Goal: Information Seeking & Learning: Get advice/opinions

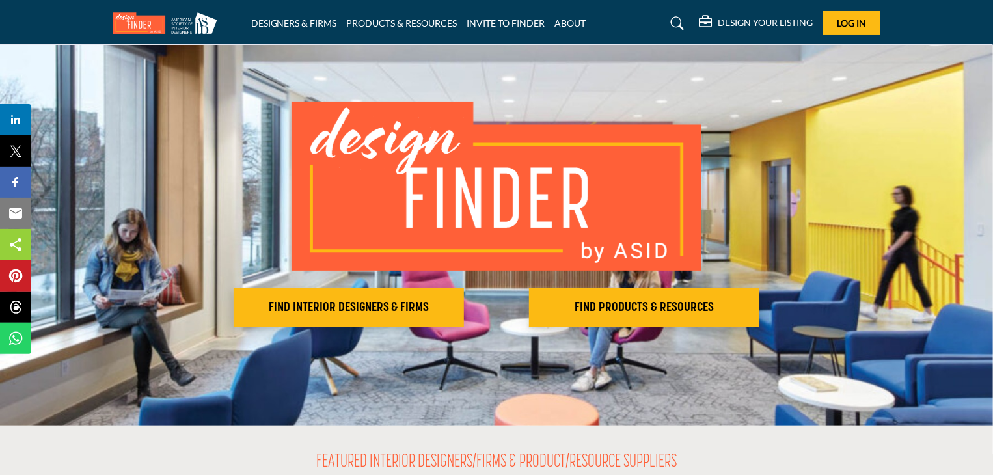
scroll to position [65, 0]
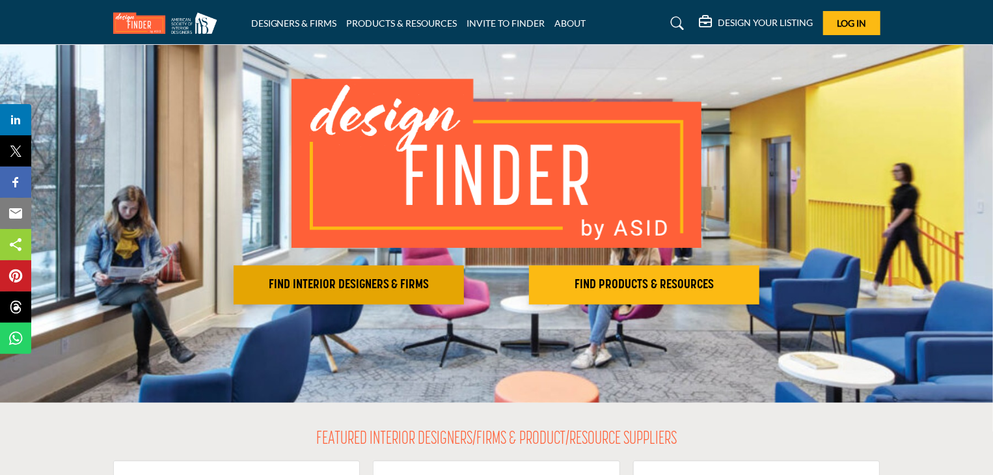
click at [399, 276] on button "FIND INTERIOR DESIGNERS & FIRMS" at bounding box center [349, 284] width 230 height 39
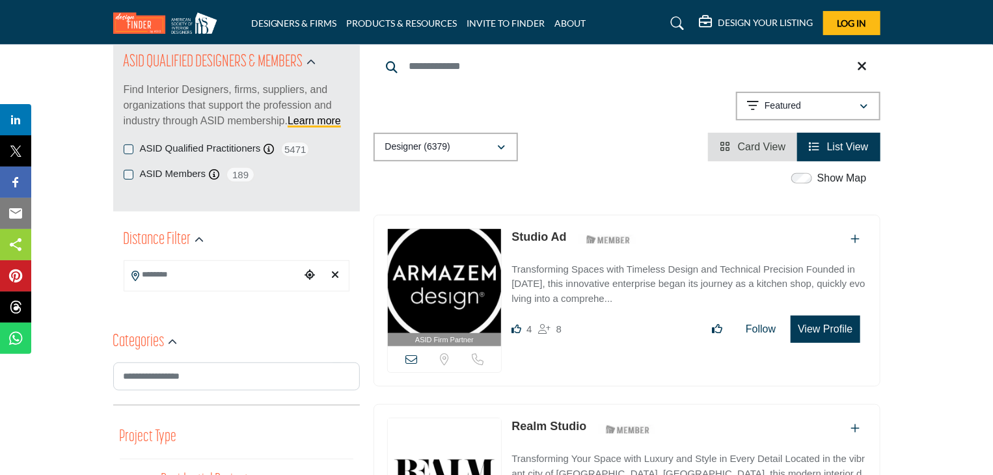
scroll to position [130, 0]
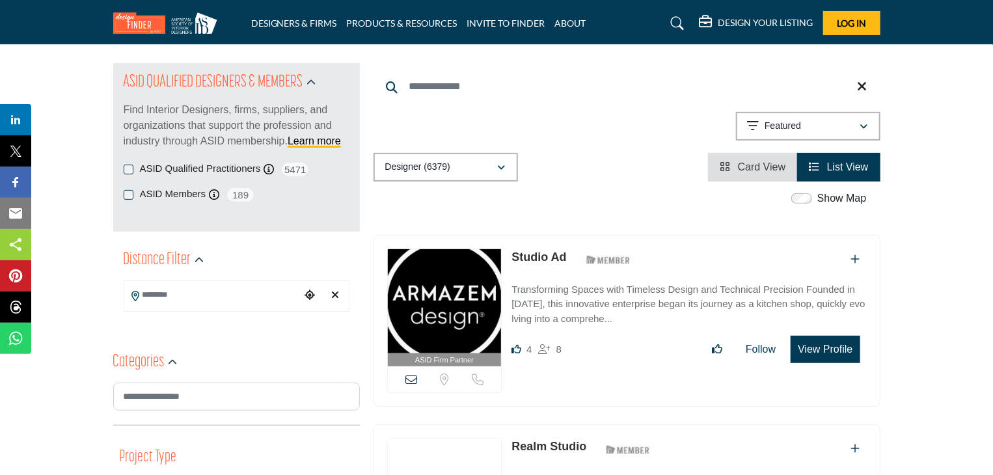
click at [224, 297] on input "Search Location" at bounding box center [212, 294] width 176 height 25
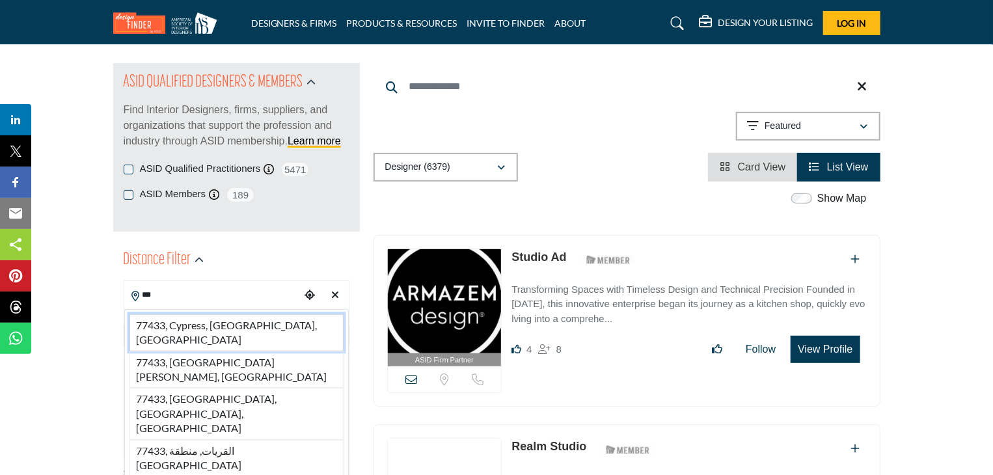
click at [232, 328] on li "77433, Cypress, TX, USA" at bounding box center [236, 332] width 214 height 37
type input "**********"
type input "***"
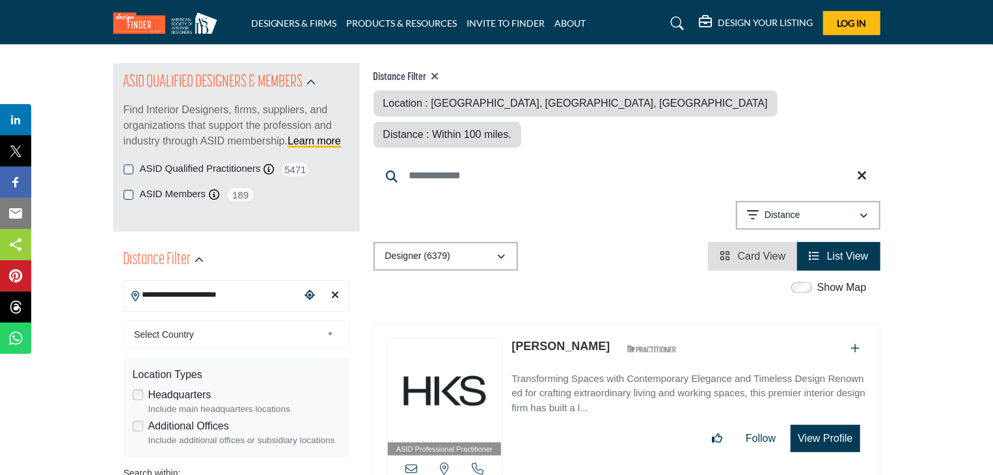
click at [193, 327] on span "Select Country" at bounding box center [227, 335] width 187 height 16
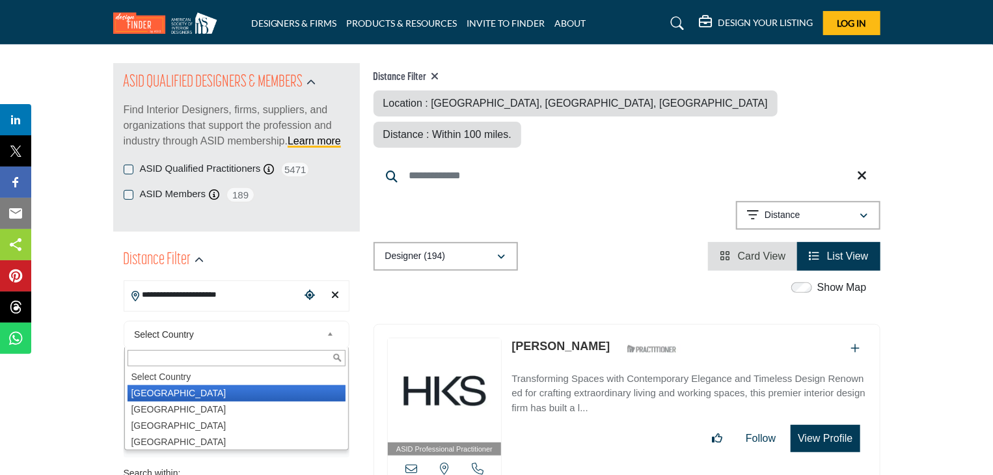
drag, startPoint x: 189, startPoint y: 390, endPoint x: 179, endPoint y: 388, distance: 10.0
click at [189, 390] on li "United States" at bounding box center [236, 393] width 218 height 16
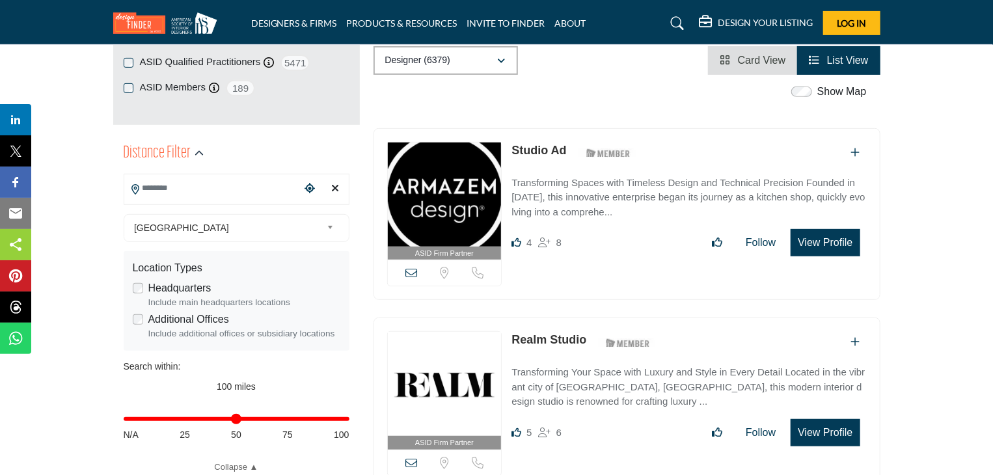
scroll to position [260, 0]
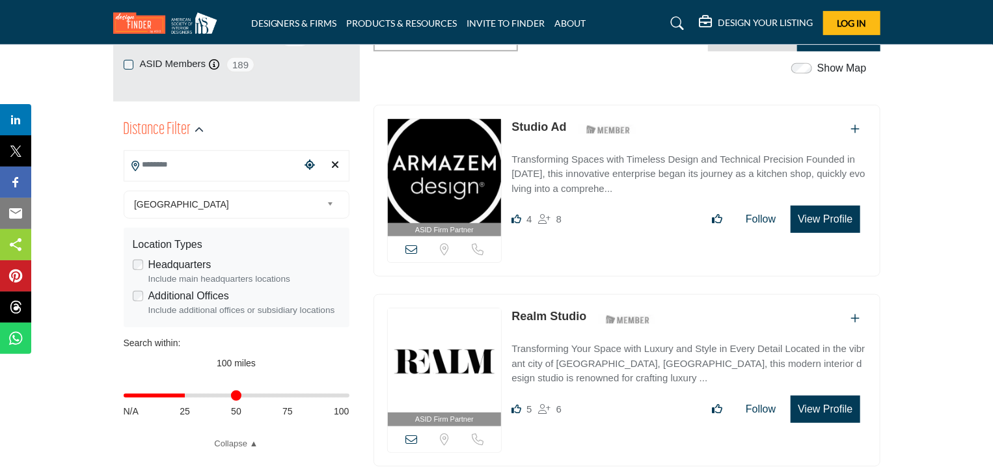
drag, startPoint x: 344, startPoint y: 397, endPoint x: 184, endPoint y: 399, distance: 160.0
type input "**"
click at [184, 397] on input "Distance in miles" at bounding box center [237, 395] width 226 height 3
type input "**********"
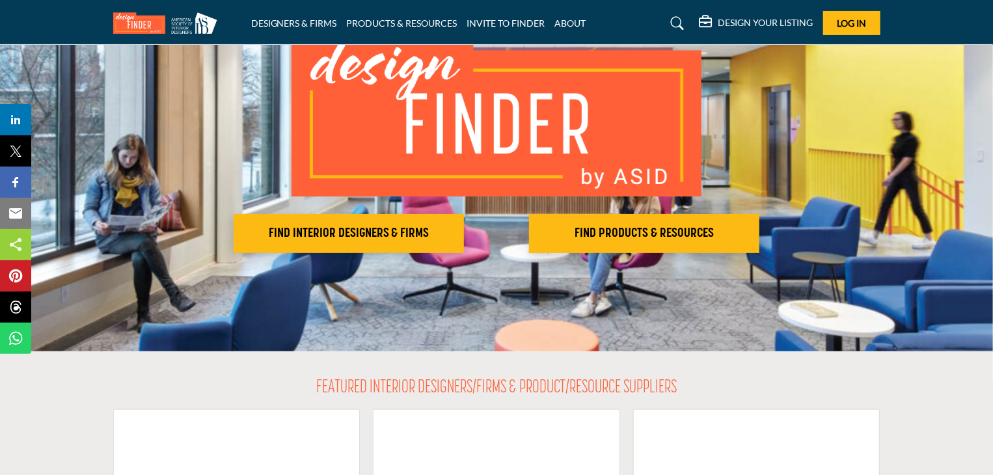
scroll to position [260, 0]
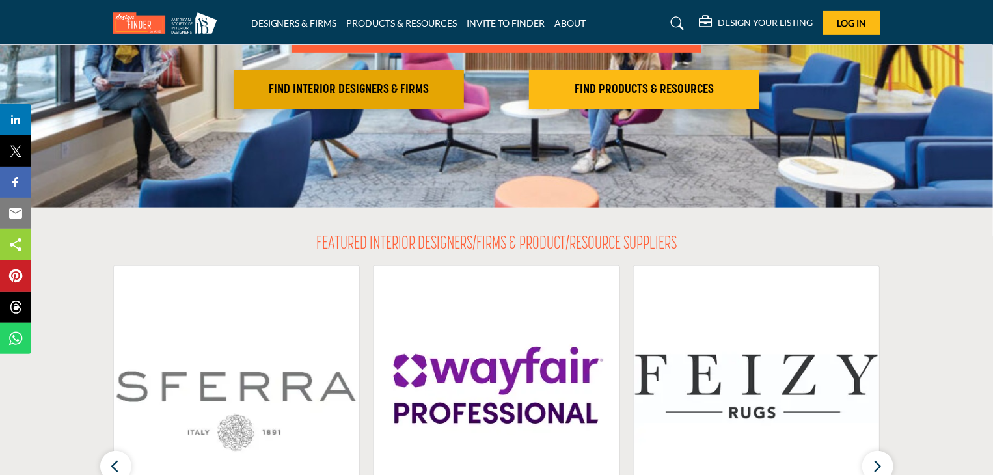
click at [372, 85] on h2 "FIND INTERIOR DESIGNERS & FIRMS" at bounding box center [348, 90] width 222 height 16
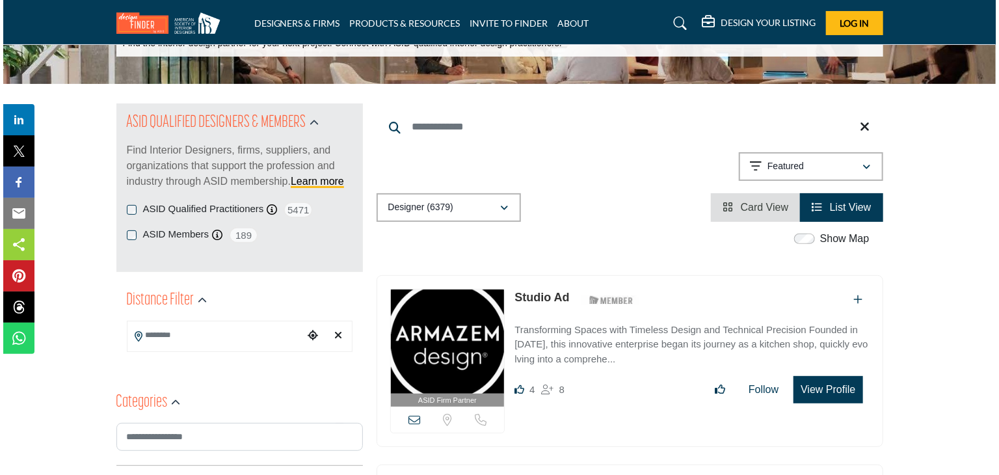
scroll to position [195, 0]
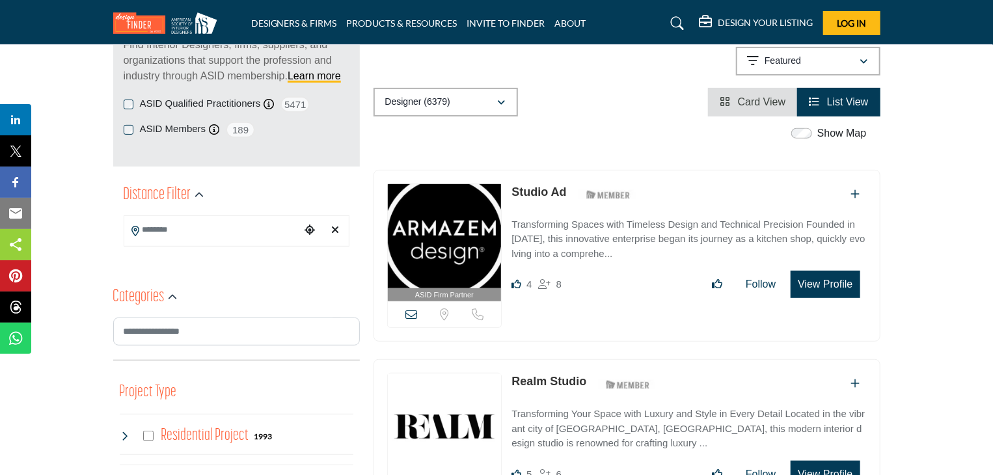
click at [812, 282] on button "View Profile" at bounding box center [824, 284] width 69 height 27
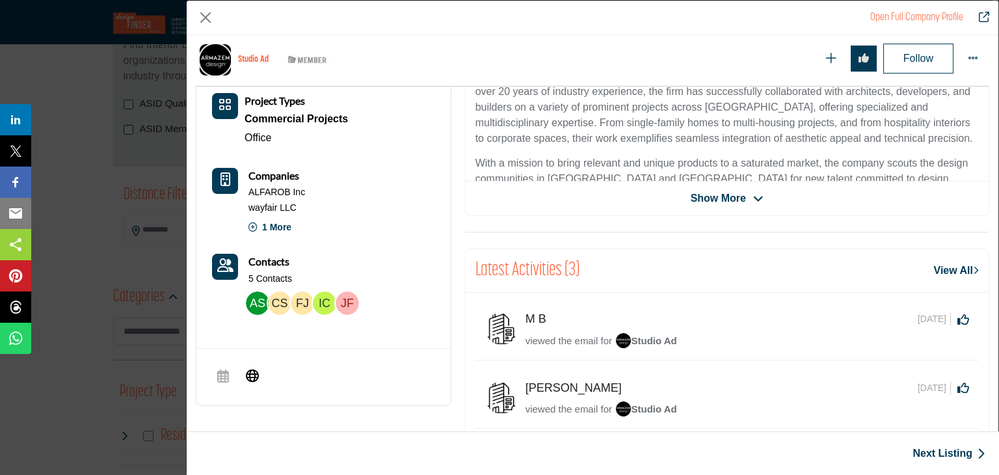
scroll to position [377, 0]
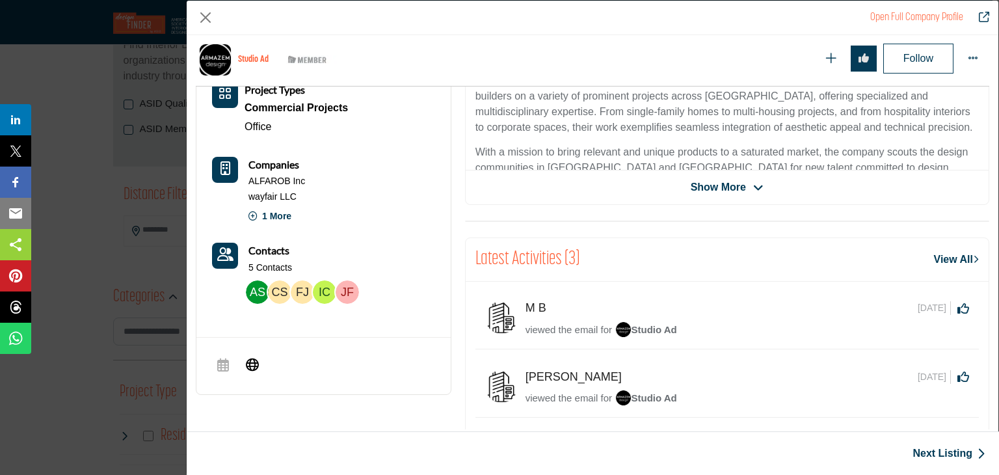
click at [699, 185] on span "Show More" at bounding box center [718, 188] width 55 height 16
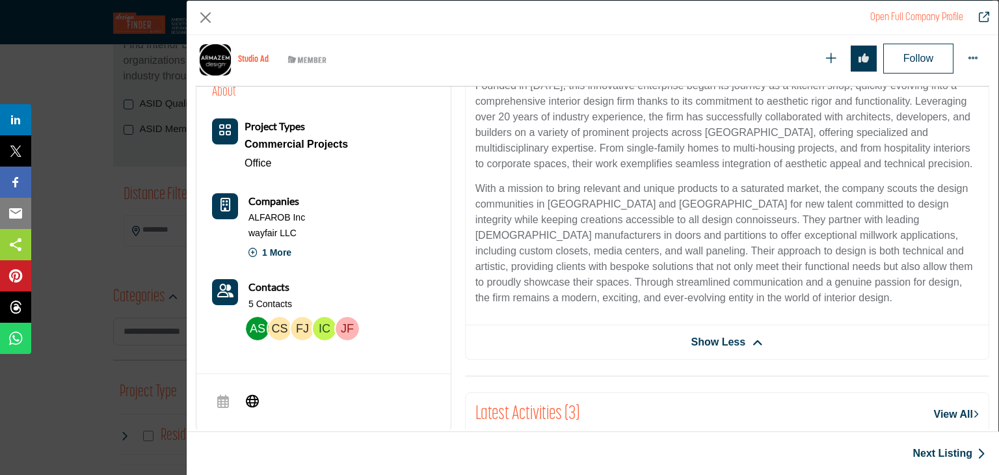
scroll to position [312, 0]
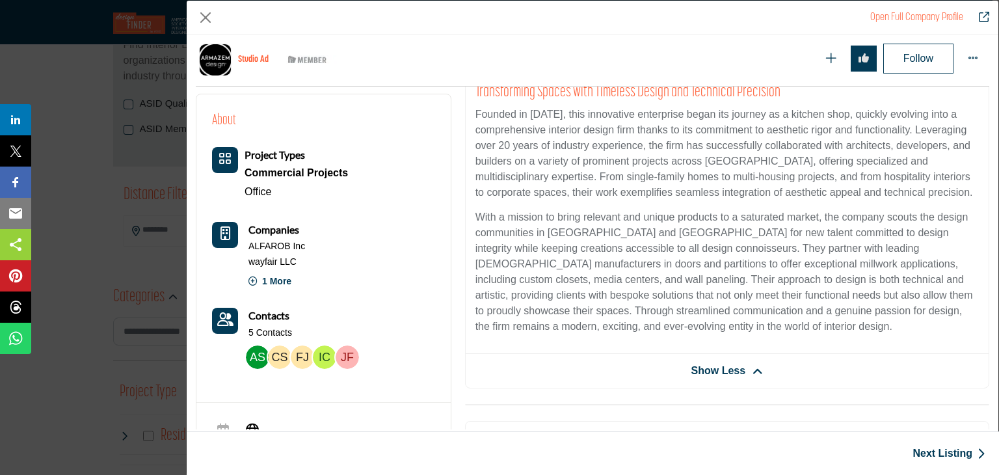
click at [276, 170] on div "Commercial Projects" at bounding box center [296, 173] width 103 height 20
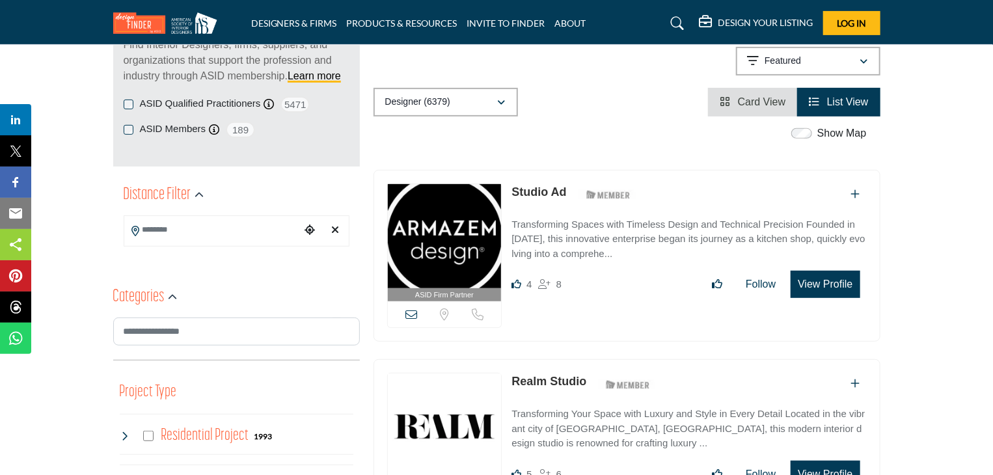
click at [835, 282] on button "View Profile" at bounding box center [824, 284] width 69 height 27
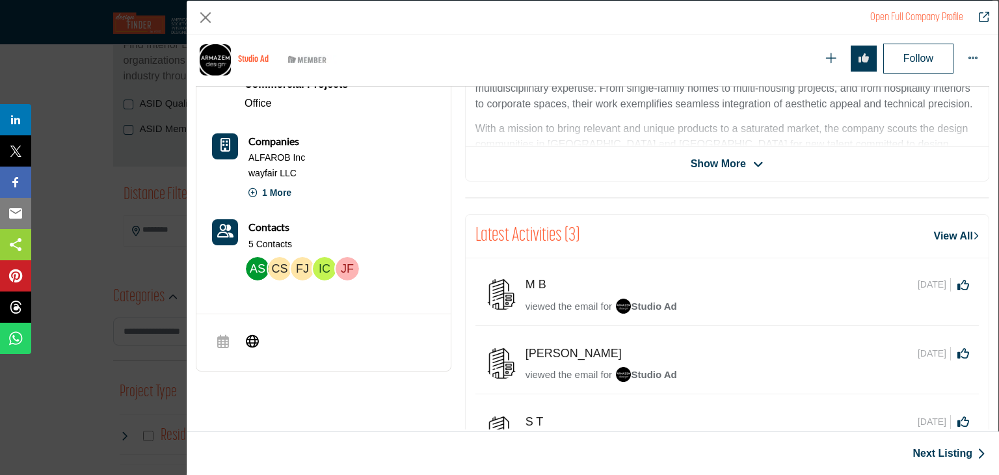
scroll to position [377, 0]
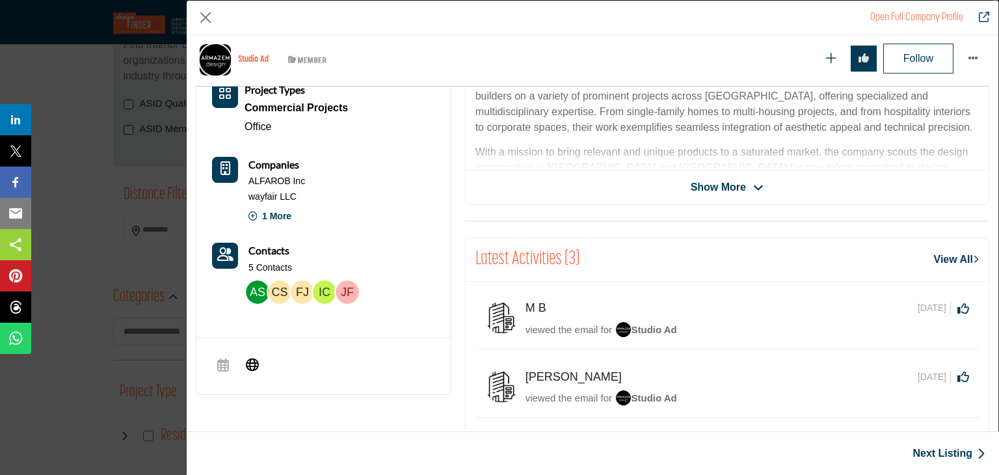
click at [303, 291] on img "Company Data Modal" at bounding box center [302, 291] width 23 height 23
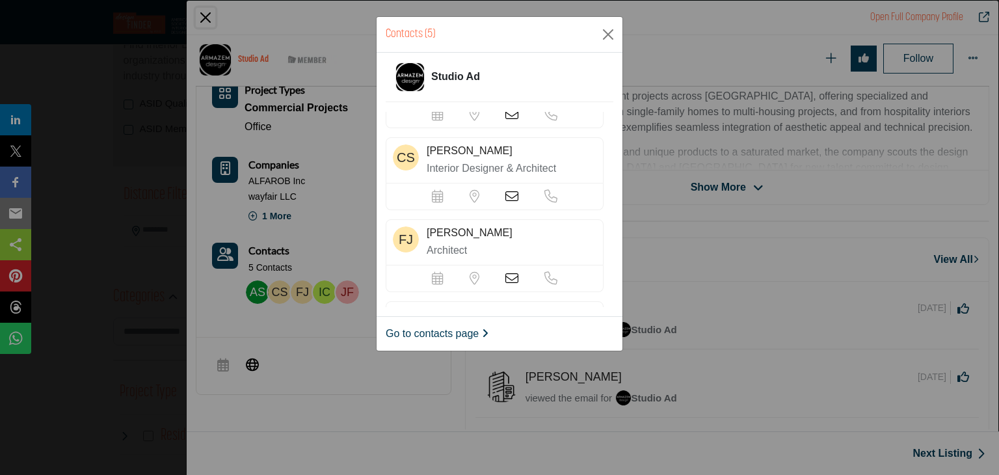
scroll to position [65, 0]
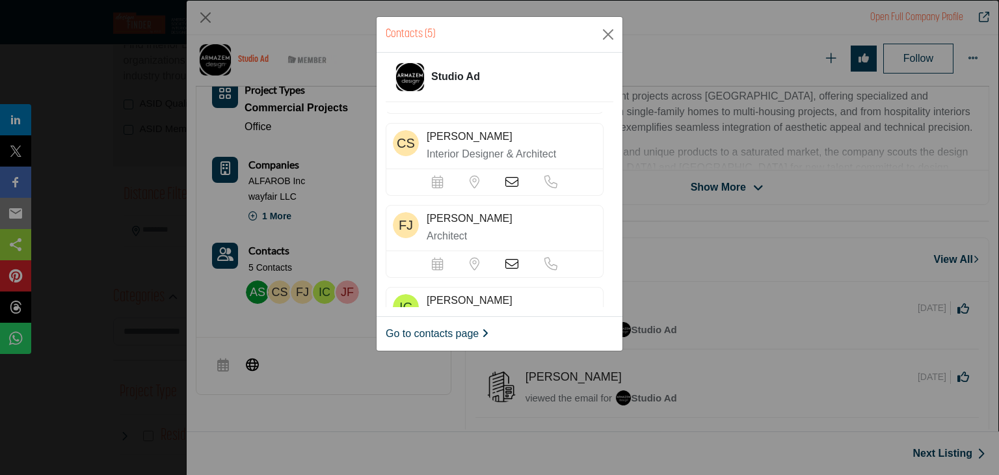
click at [514, 180] on icon at bounding box center [511, 182] width 13 height 13
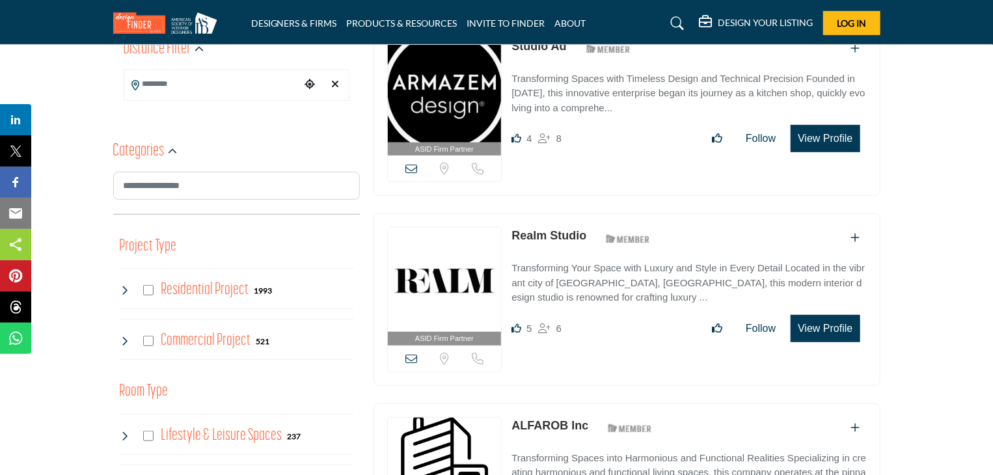
scroll to position [390, 0]
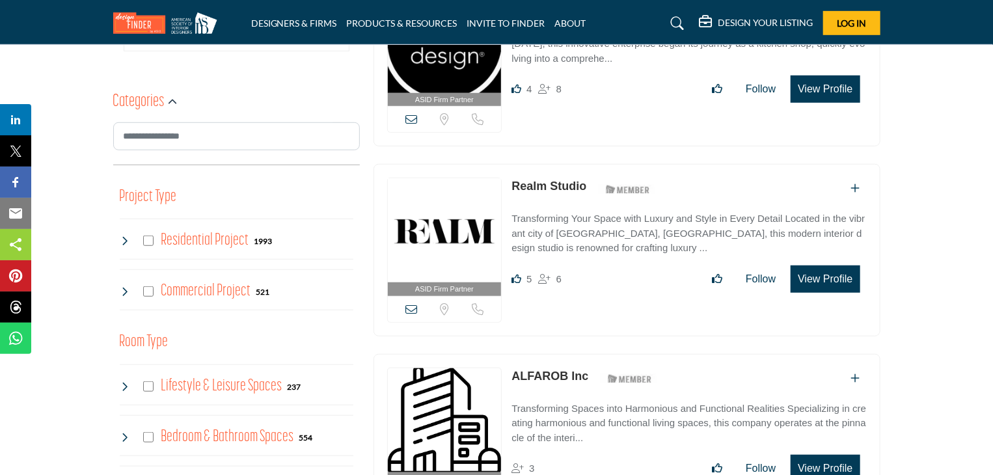
click at [414, 308] on icon at bounding box center [411, 309] width 12 height 12
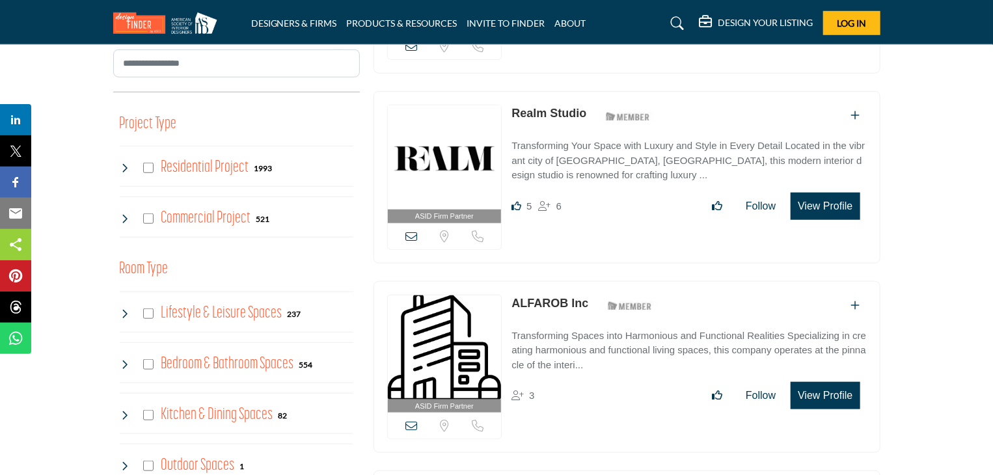
scroll to position [387, 0]
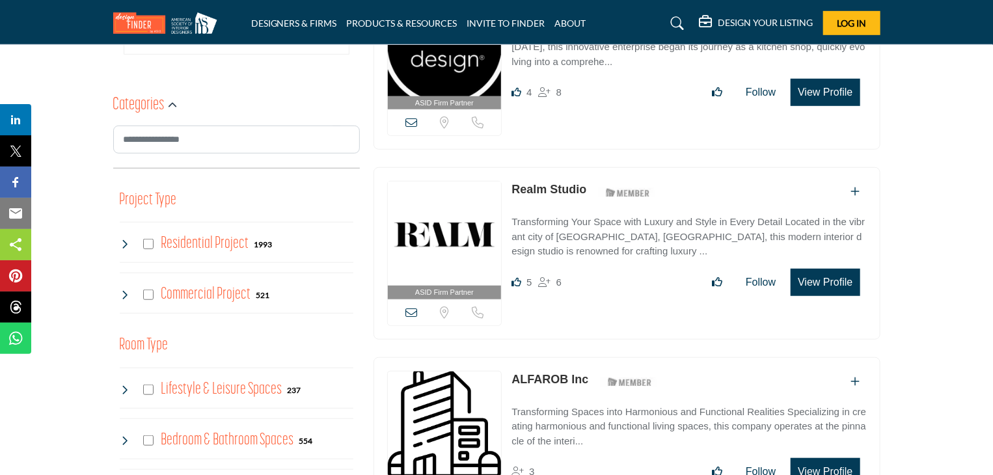
click at [181, 289] on h4 "Commercial Project" at bounding box center [206, 294] width 90 height 23
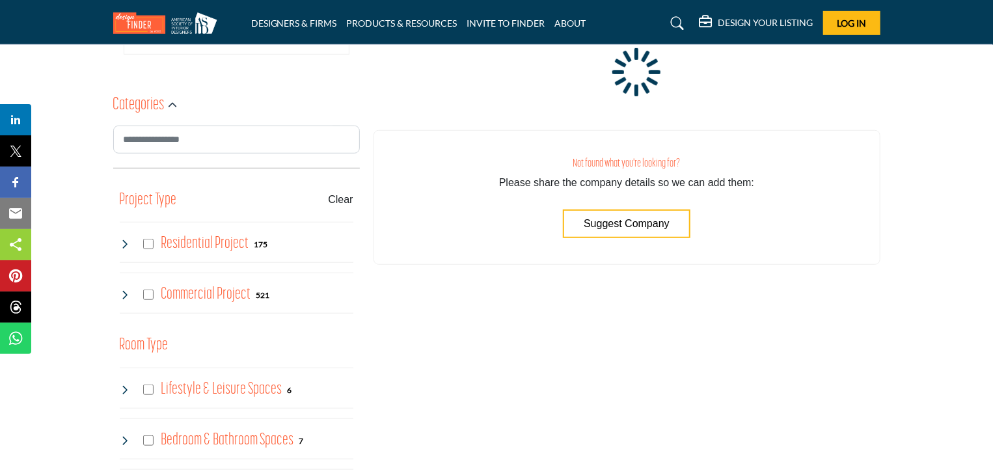
click at [180, 287] on h4 "Commercial Project" at bounding box center [206, 294] width 90 height 23
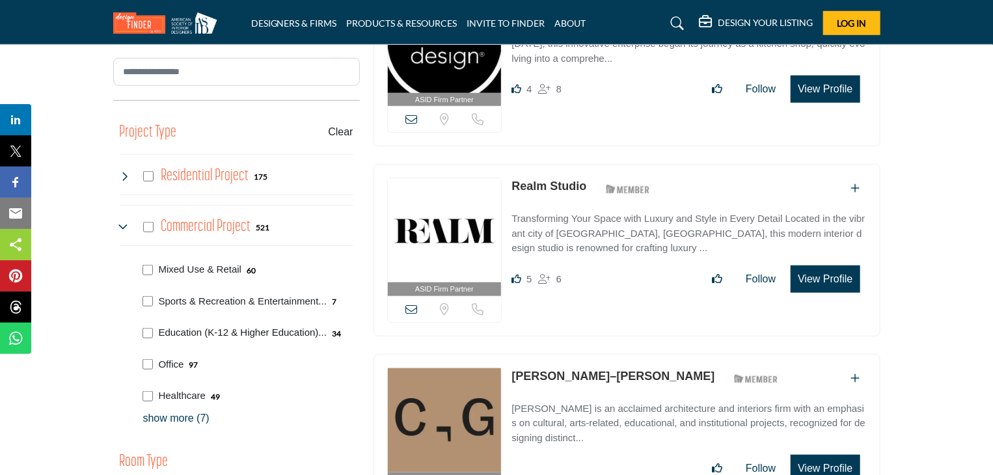
scroll to position [517, 0]
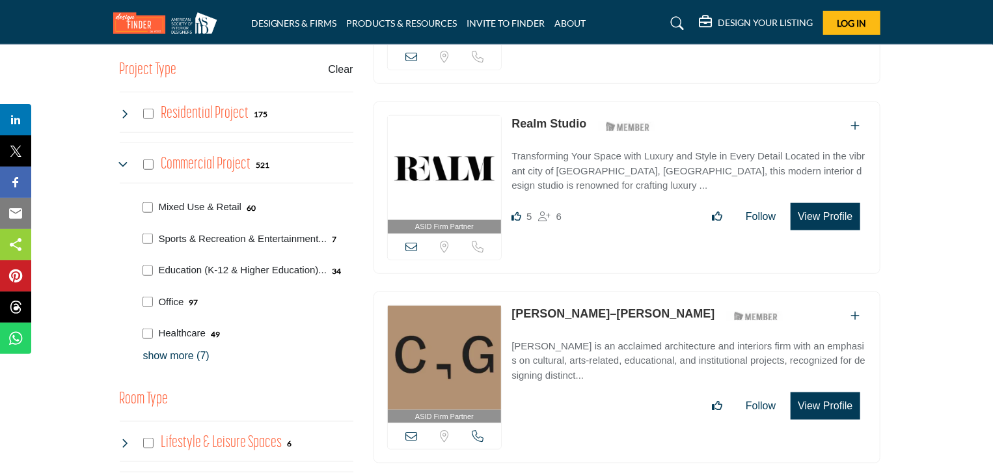
click at [188, 355] on p "show more (7)" at bounding box center [248, 356] width 210 height 16
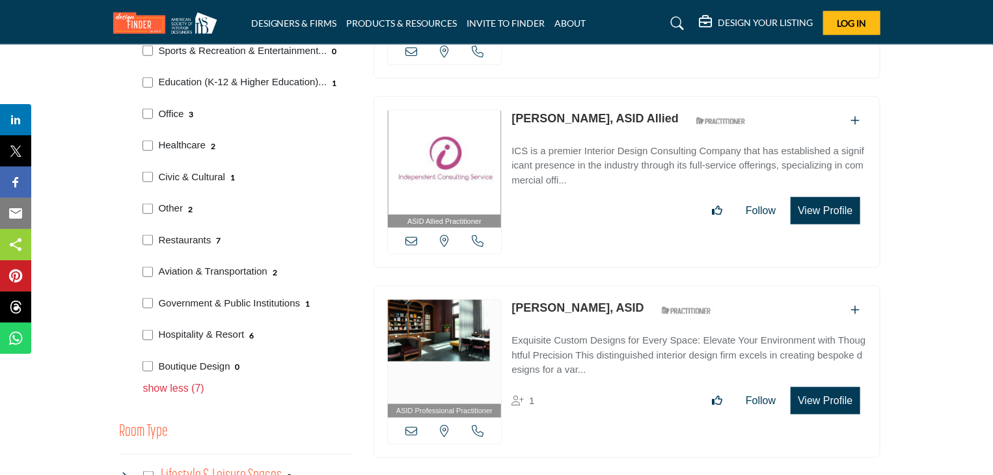
scroll to position [712, 0]
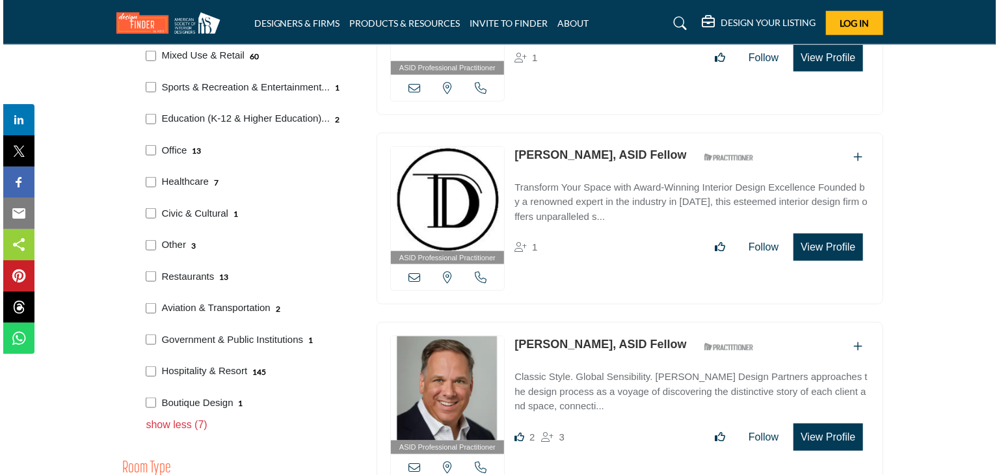
scroll to position [647, 0]
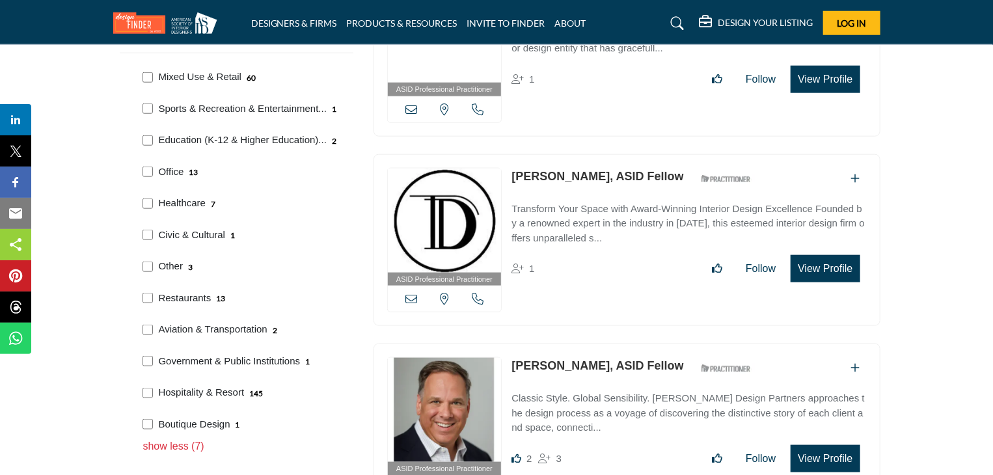
click at [833, 261] on button "View Profile" at bounding box center [824, 268] width 69 height 27
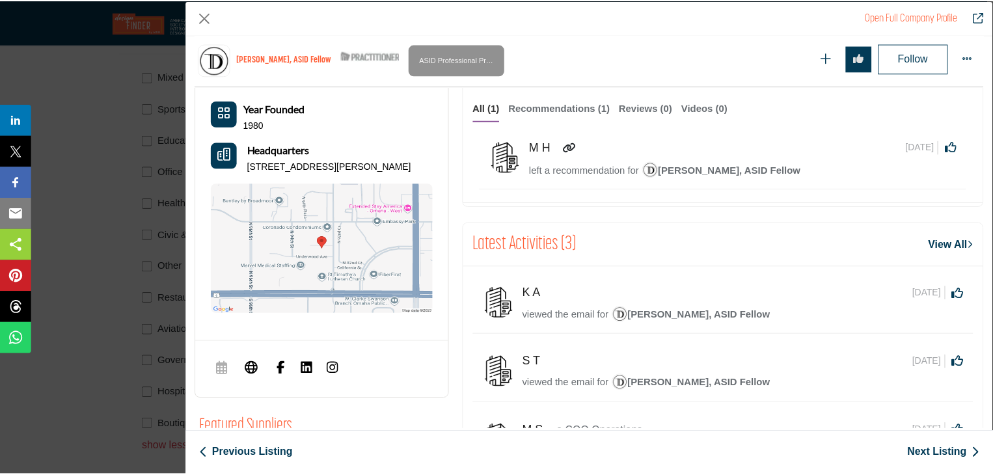
scroll to position [703, 0]
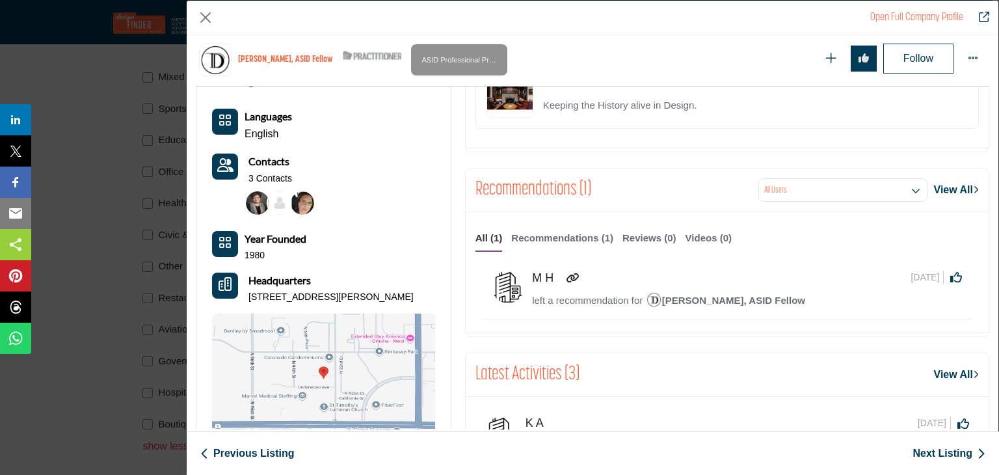
click at [340, 353] on img "Company Data Modal" at bounding box center [323, 379] width 223 height 130
click at [208, 18] on button "Close" at bounding box center [206, 18] width 20 height 20
